Goal: Task Accomplishment & Management: Manage account settings

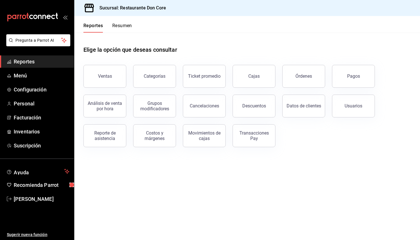
click at [48, 65] on span "Reportes" at bounding box center [42, 62] width 56 height 8
click at [51, 62] on span "Reportes" at bounding box center [42, 62] width 56 height 8
click at [351, 71] on button "Pagos" at bounding box center [353, 76] width 43 height 23
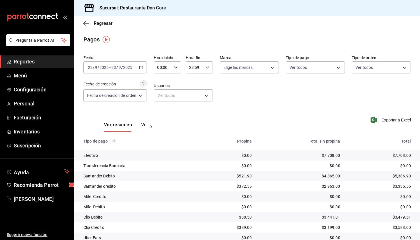
click at [60, 64] on span "Reportes" at bounding box center [42, 62] width 56 height 8
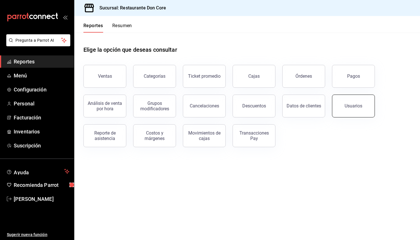
click at [355, 102] on button "Usuarios" at bounding box center [353, 106] width 43 height 23
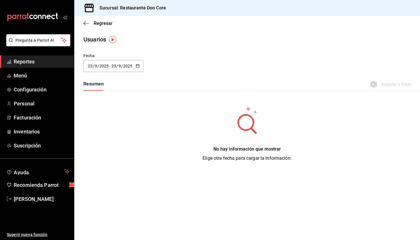
click at [138, 66] on icon "button" at bounding box center [138, 66] width 4 height 4
click at [112, 84] on li "Hoy" at bounding box center [110, 84] width 54 height 13
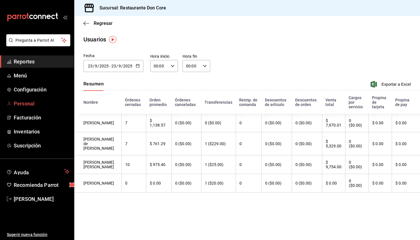
click at [39, 104] on span "Personal" at bounding box center [42, 104] width 56 height 8
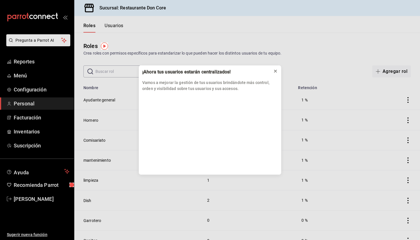
click at [276, 72] on icon at bounding box center [275, 71] width 5 height 5
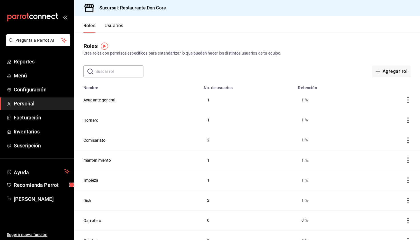
click at [117, 28] on button "Usuarios" at bounding box center [114, 28] width 19 height 10
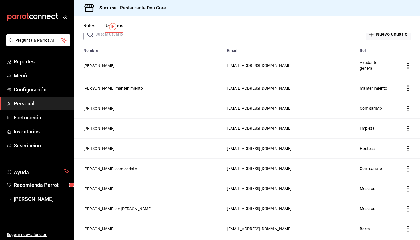
scroll to position [40, 0]
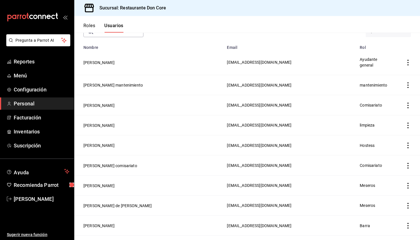
click at [408, 143] on icon "actions" at bounding box center [408, 146] width 1 height 6
click at [99, 141] on div at bounding box center [210, 120] width 420 height 240
click at [103, 143] on button "[PERSON_NAME]" at bounding box center [98, 146] width 31 height 6
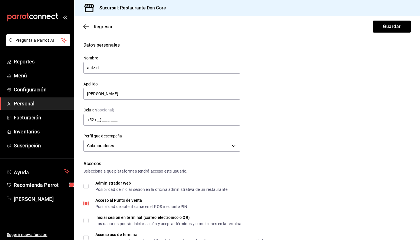
type input "[PHONE_NUMBER]"
click at [90, 68] on input "ahtziri" at bounding box center [161, 68] width 157 height 12
type input "Ahtziri"
click at [89, 95] on input "[PERSON_NAME]" at bounding box center [161, 94] width 157 height 12
click at [106, 94] on input "[PERSON_NAME]" at bounding box center [161, 94] width 157 height 12
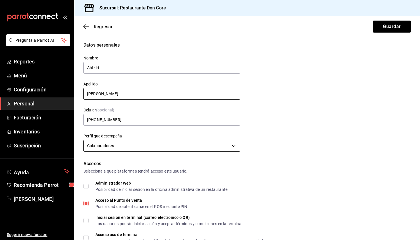
type input "[PERSON_NAME]"
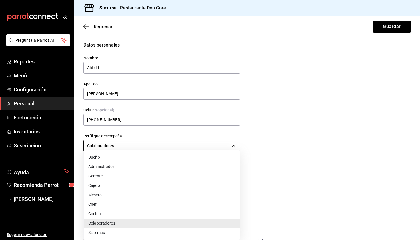
click at [235, 147] on body "Pregunta a Parrot AI Reportes Menú Configuración Personal Facturación Inventari…" at bounding box center [210, 120] width 420 height 240
click at [269, 134] on div at bounding box center [210, 120] width 420 height 240
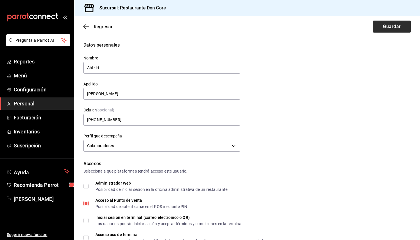
click at [389, 26] on button "Guardar" at bounding box center [392, 27] width 38 height 12
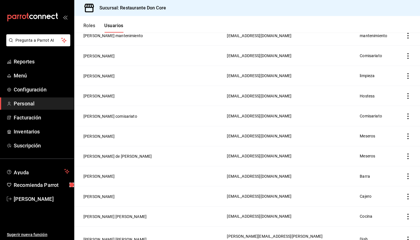
scroll to position [103, 0]
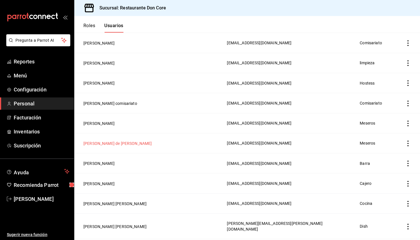
click at [111, 141] on button "[PERSON_NAME] de [PERSON_NAME]" at bounding box center [117, 144] width 69 height 6
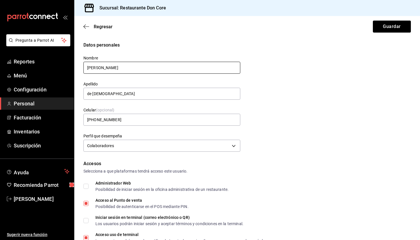
click at [90, 69] on input "[PERSON_NAME]" at bounding box center [161, 68] width 157 height 12
click at [103, 68] on input "[PERSON_NAME]" at bounding box center [161, 68] width 157 height 12
type input "[PERSON_NAME]"
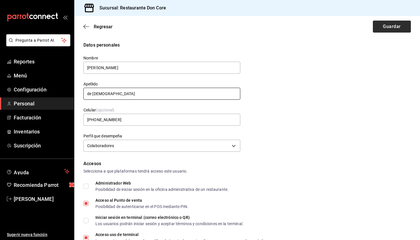
type input "de [DEMOGRAPHIC_DATA]"
click at [384, 27] on button "Guardar" at bounding box center [392, 27] width 38 height 12
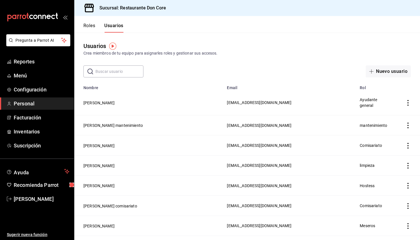
click at [110, 69] on input "text" at bounding box center [119, 71] width 48 height 11
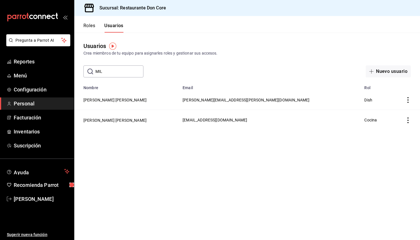
click at [116, 71] on input "MIL" at bounding box center [119, 71] width 48 height 11
type input "M"
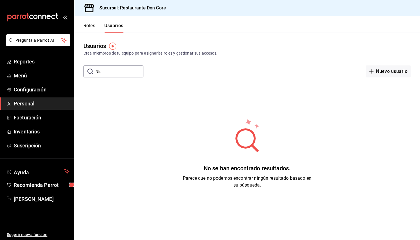
type input "N"
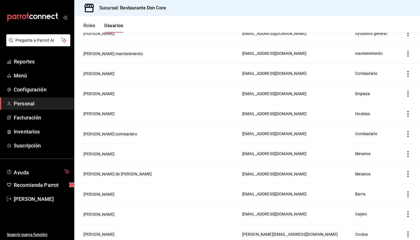
scroll to position [84, 0]
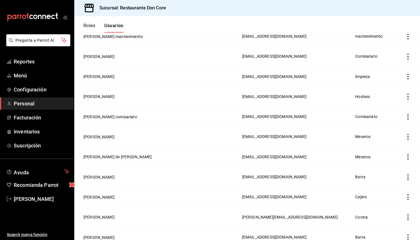
click at [410, 119] on icon "actions" at bounding box center [408, 117] width 6 height 6
click at [391, 125] on span "Eliminar" at bounding box center [387, 125] width 15 height 5
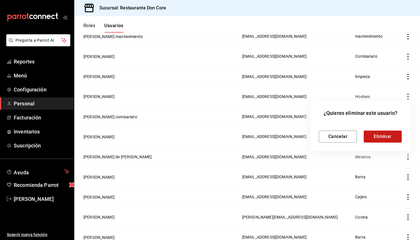
click at [380, 137] on button "Eliminar" at bounding box center [383, 137] width 38 height 12
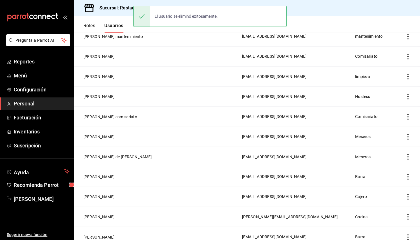
scroll to position [0, 0]
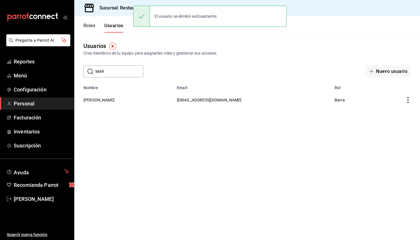
click at [118, 70] on input "MAR" at bounding box center [119, 71] width 48 height 11
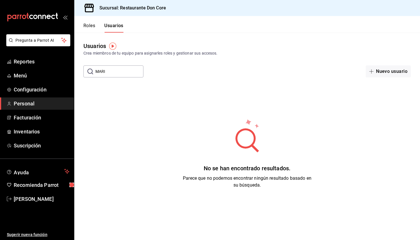
click at [122, 73] on input "MARI" at bounding box center [119, 71] width 48 height 11
type input "M"
type input "A"
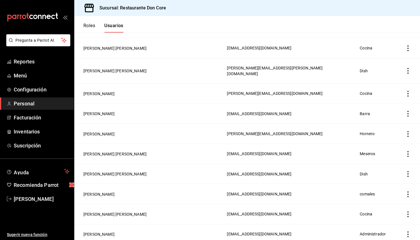
scroll to position [238, 0]
click at [408, 91] on icon "actions" at bounding box center [408, 94] width 1 height 6
click at [389, 94] on span "Eliminar" at bounding box center [387, 93] width 15 height 5
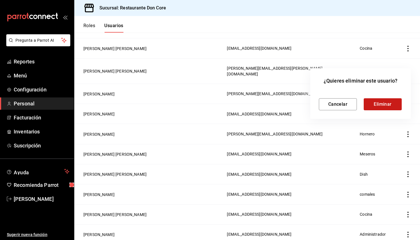
click at [383, 105] on button "Eliminar" at bounding box center [383, 104] width 38 height 12
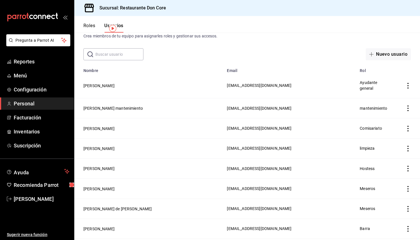
scroll to position [17, 0]
click at [104, 146] on button "[PERSON_NAME]" at bounding box center [98, 149] width 31 height 6
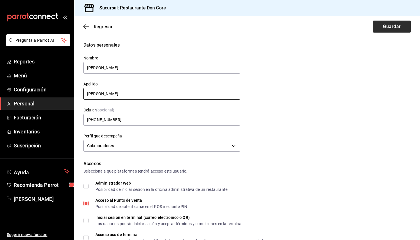
type input "[PERSON_NAME]"
click at [382, 26] on button "Guardar" at bounding box center [392, 27] width 38 height 12
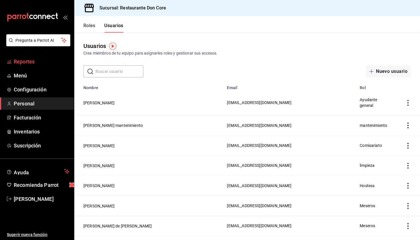
click at [54, 65] on span "Reportes" at bounding box center [42, 62] width 56 height 8
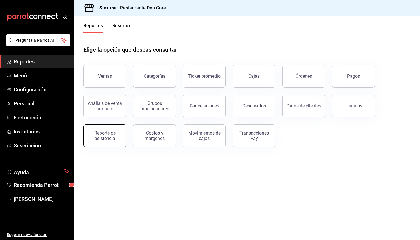
click at [109, 141] on div "Reporte de asistencia" at bounding box center [104, 135] width 35 height 11
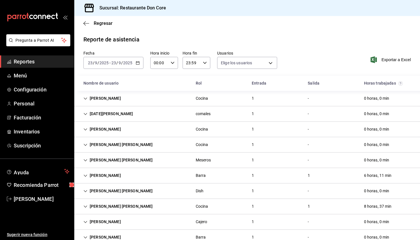
type input "e122ec7d-750b-47d3-b42d-77a1575cd657,0e15e8f1-c216-4930-8c09-51ff0c6fbef7,9eeec…"
click at [388, 60] on span "Exportar a Excel" at bounding box center [391, 59] width 39 height 7
